Goal: Find specific page/section: Find specific page/section

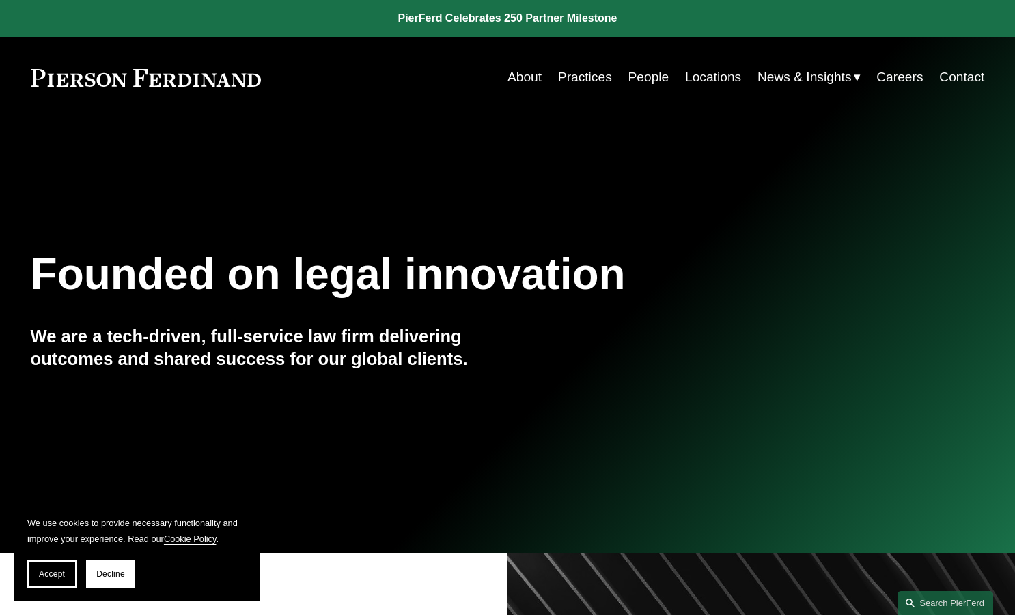
click at [524, 79] on link "About" at bounding box center [524, 77] width 34 height 26
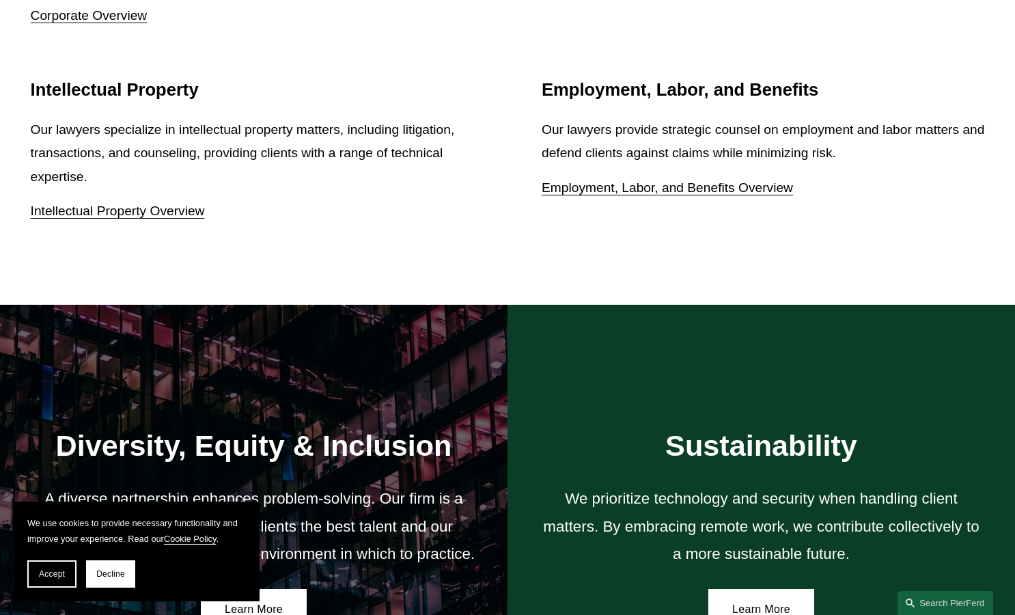
scroll to position [2373, 0]
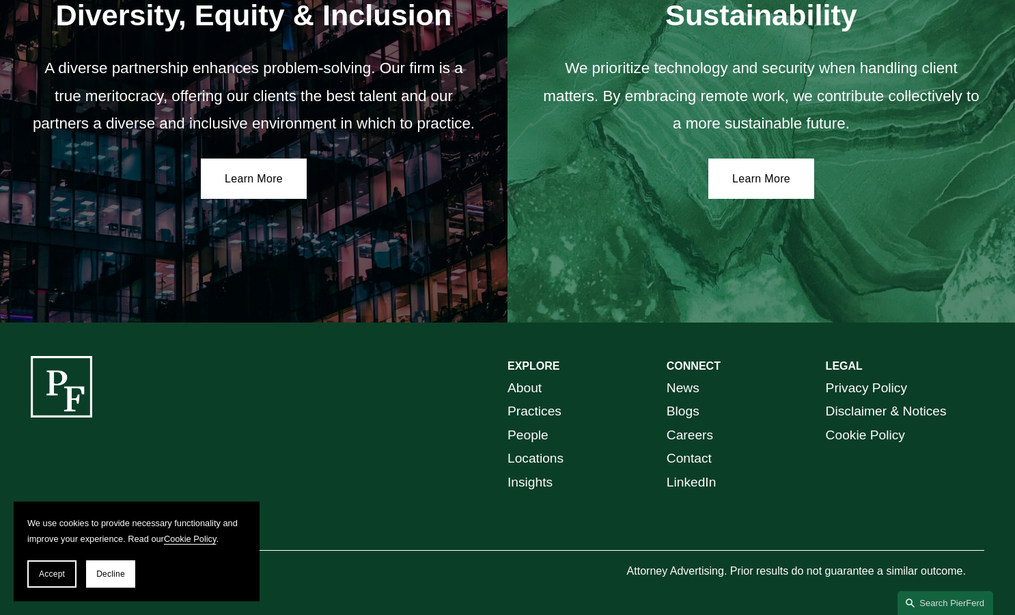
click at [540, 454] on link "Locations" at bounding box center [535, 459] width 56 height 24
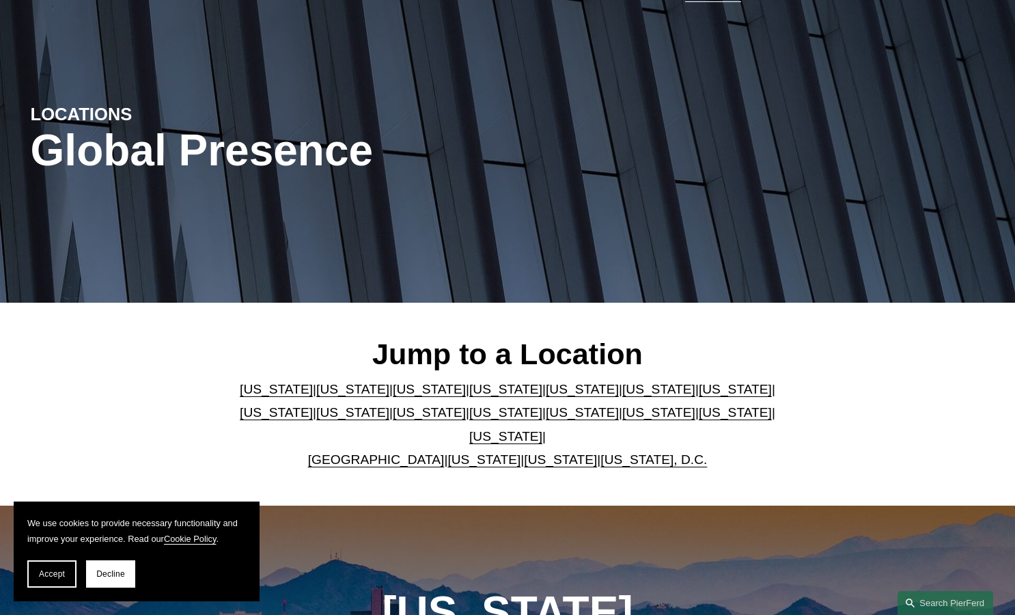
scroll to position [114, 0]
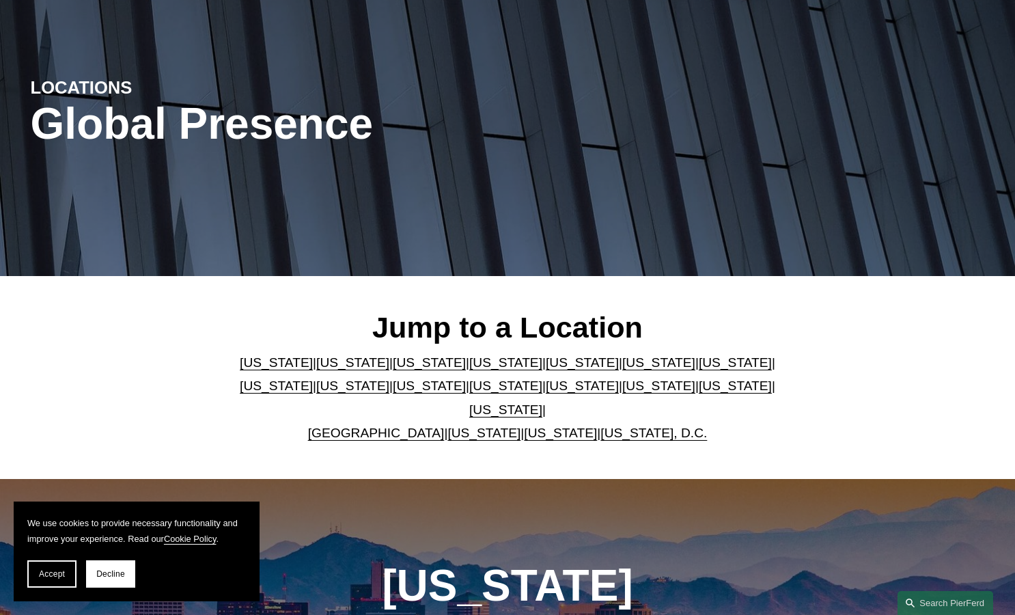
click at [699, 393] on link "Pennsylvania" at bounding box center [735, 385] width 73 height 14
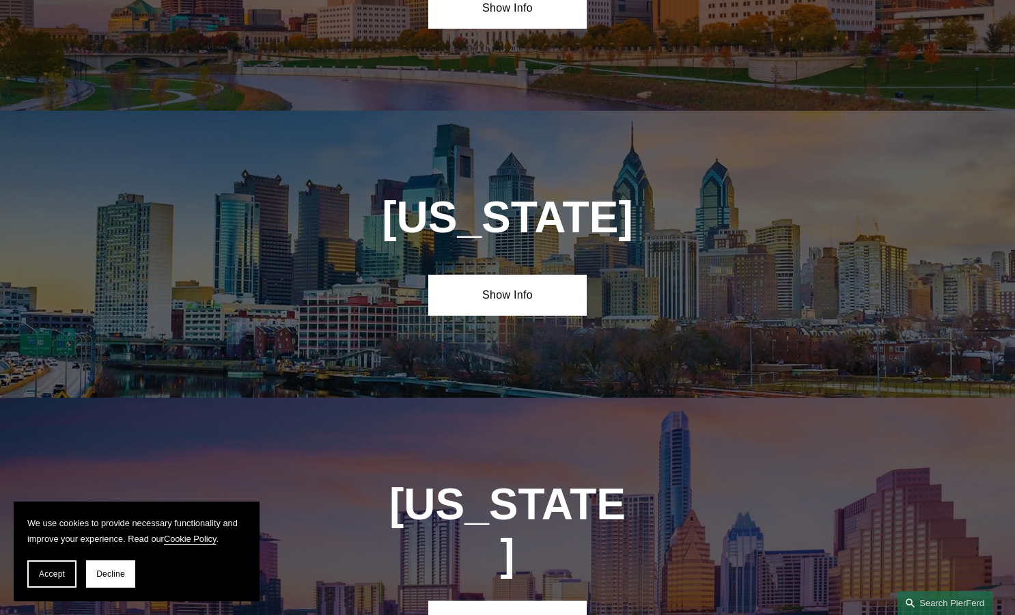
scroll to position [4334, 0]
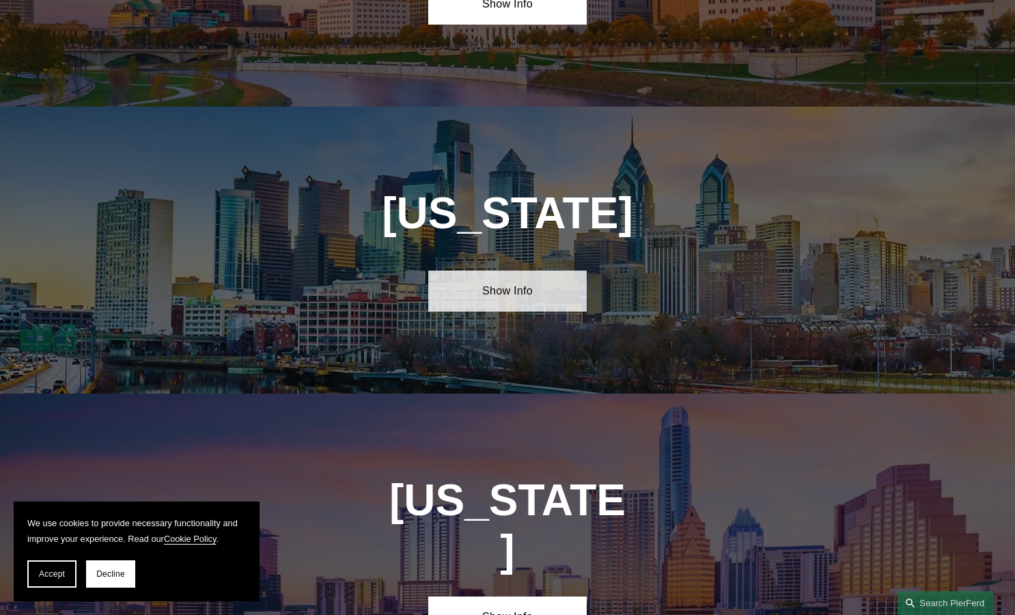
click at [533, 270] on link "Show Info" at bounding box center [507, 290] width 159 height 41
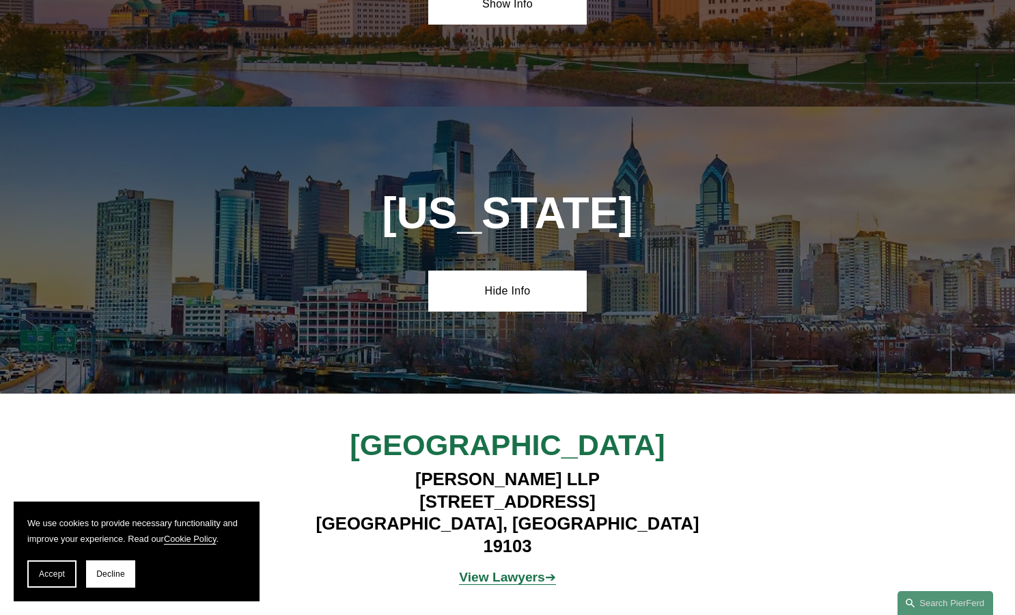
click at [526, 569] on strong "View Lawyers" at bounding box center [502, 576] width 86 height 14
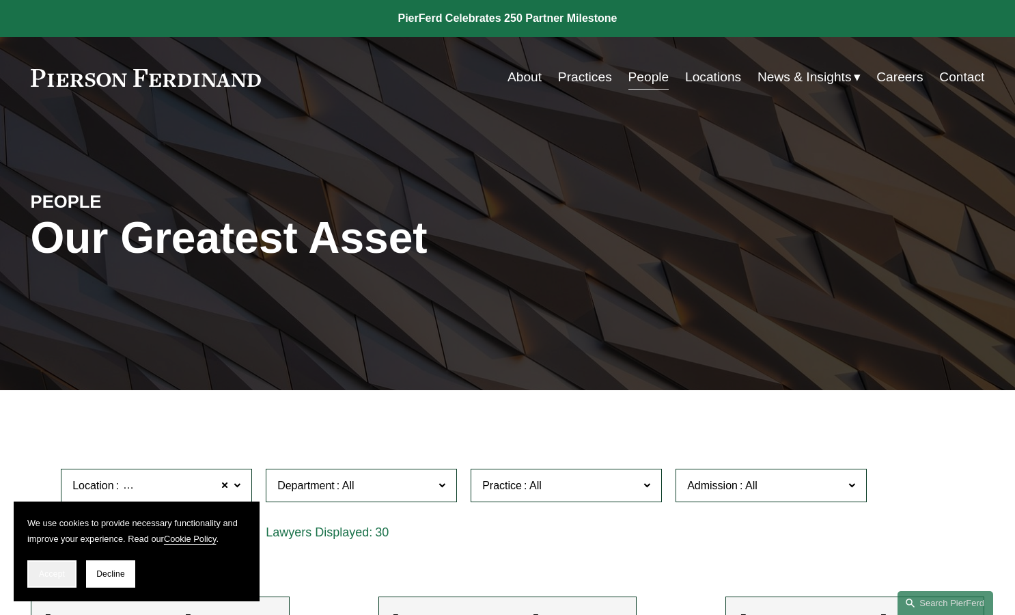
click at [63, 576] on span "Accept" at bounding box center [52, 574] width 26 height 10
